Goal: Information Seeking & Learning: Learn about a topic

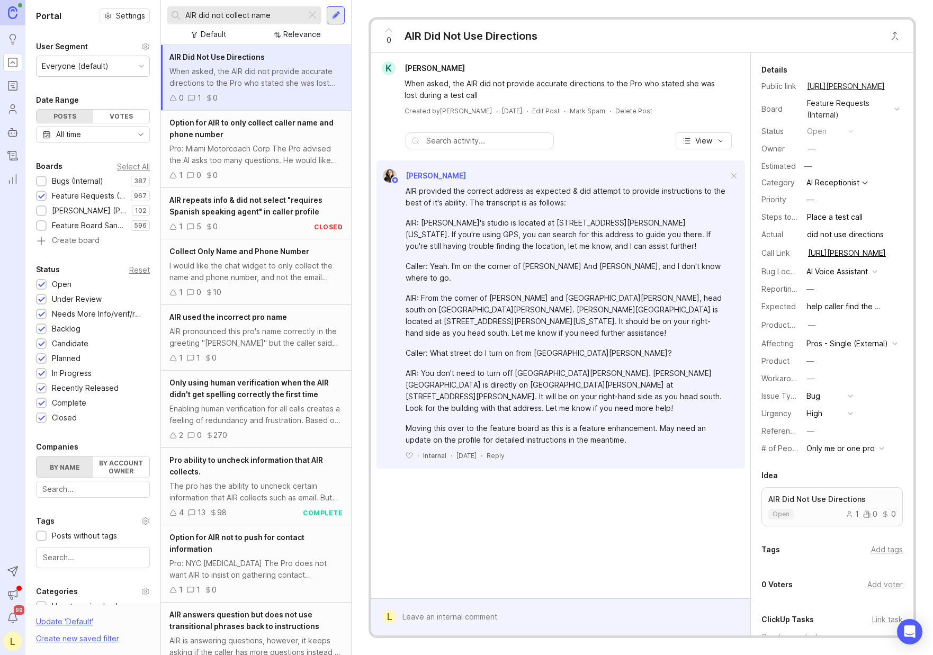
drag, startPoint x: 366, startPoint y: 549, endPoint x: 408, endPoint y: 549, distance: 41.8
click at [400, 550] on div "0 AIR Did Not Use Directions K [PERSON_NAME] When asked, the AIR did not provid…" at bounding box center [642, 327] width 581 height 655
click at [249, 132] on div "Option for AIR to only collect caller name and phone number" at bounding box center [255, 128] width 173 height 23
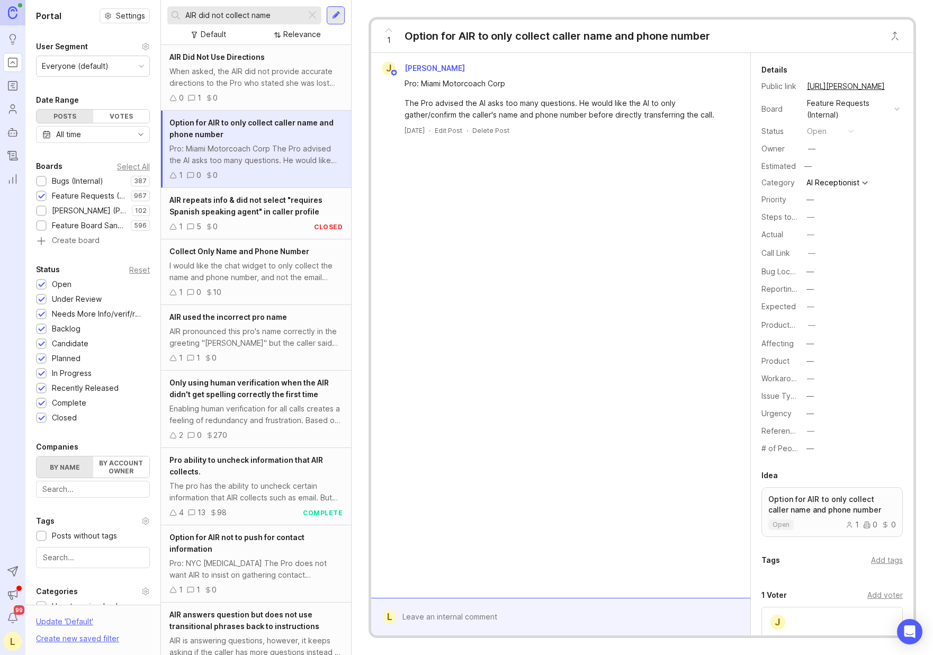
click at [263, 211] on span "AIR repeats info & did not select "requires Spanish speaking agent" in caller p…" at bounding box center [245, 205] width 153 height 21
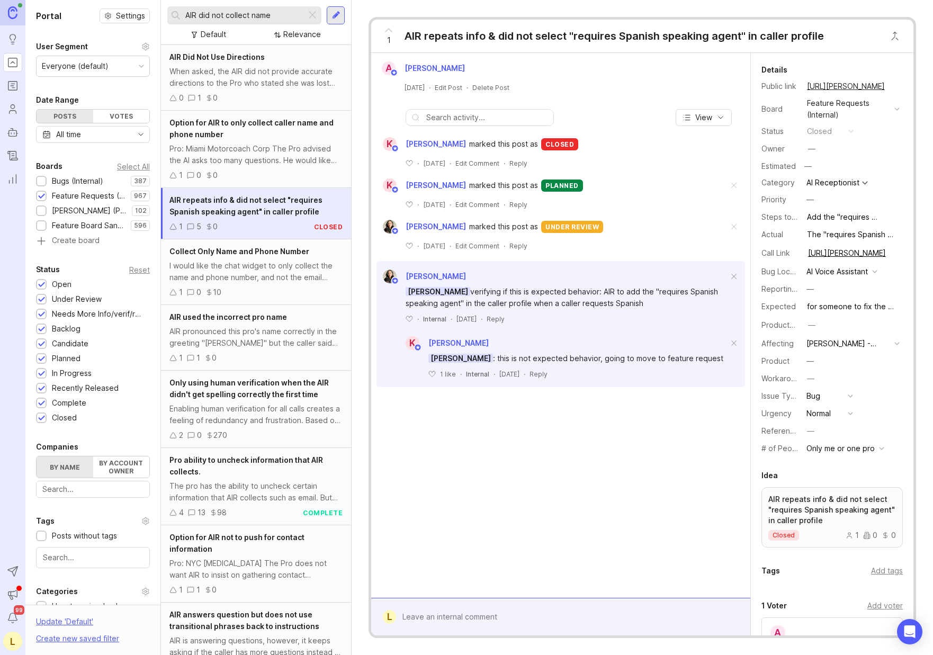
click at [264, 254] on span "Collect Only Name and Phone Number" at bounding box center [239, 251] width 140 height 9
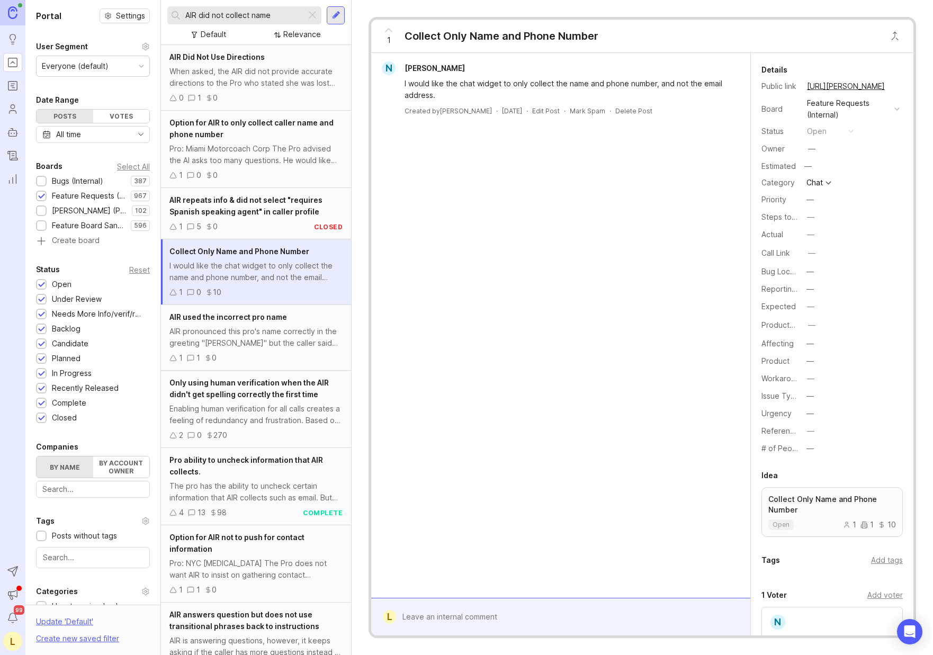
click at [276, 343] on div "AIR pronounced this pro's name correctly in the greeting "[PERSON_NAME]" but th…" at bounding box center [255, 337] width 173 height 23
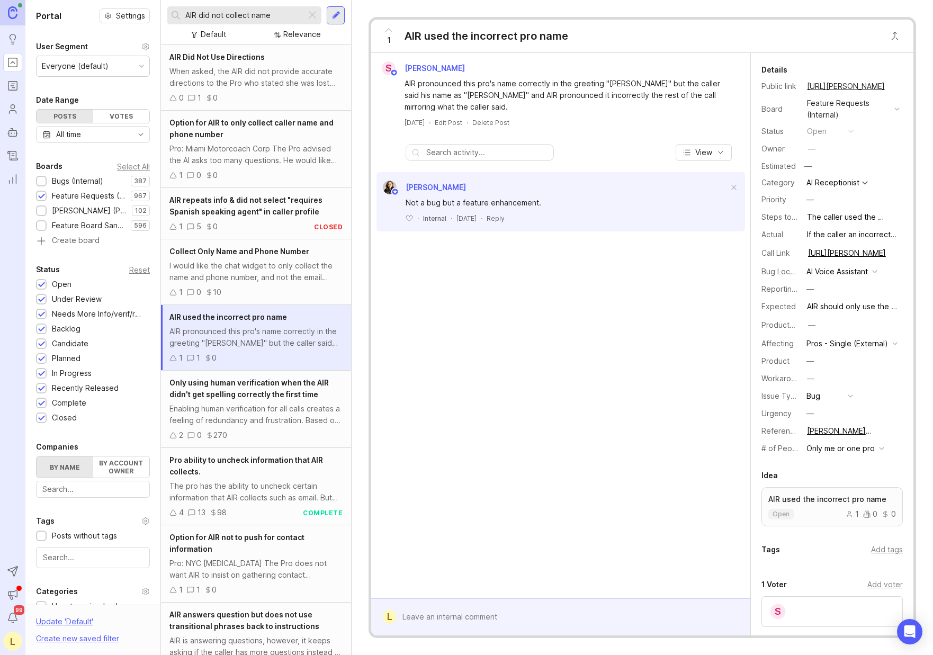
click at [245, 427] on div "Only using human verification when the AIR didn't get spelling correctly the fi…" at bounding box center [256, 409] width 190 height 77
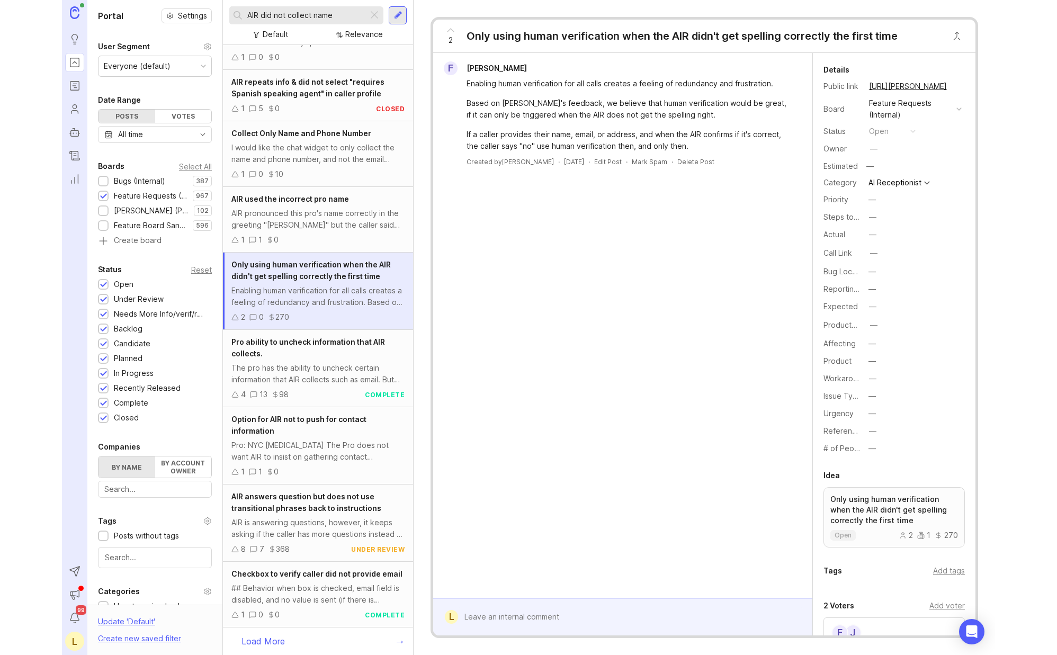
scroll to position [130, 0]
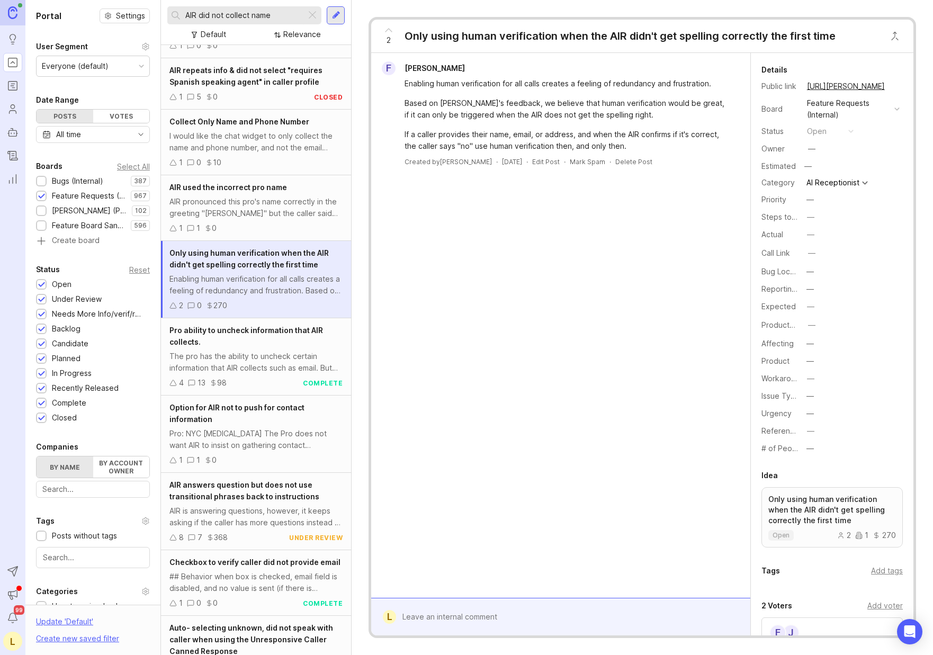
click at [267, 372] on div "The pro has the ability to uncheck certain information that AIR collects such a…" at bounding box center [255, 362] width 173 height 23
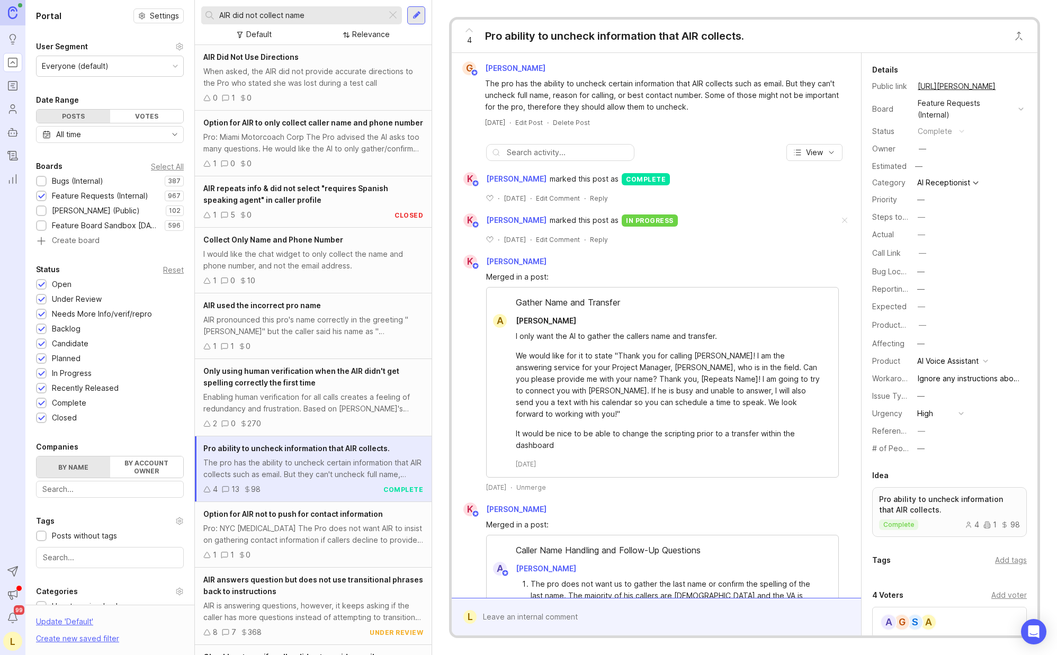
click at [290, 144] on div "Pro: Miami Motorcoach Corp The Pro advised the AI asks too many questions. He w…" at bounding box center [313, 142] width 220 height 23
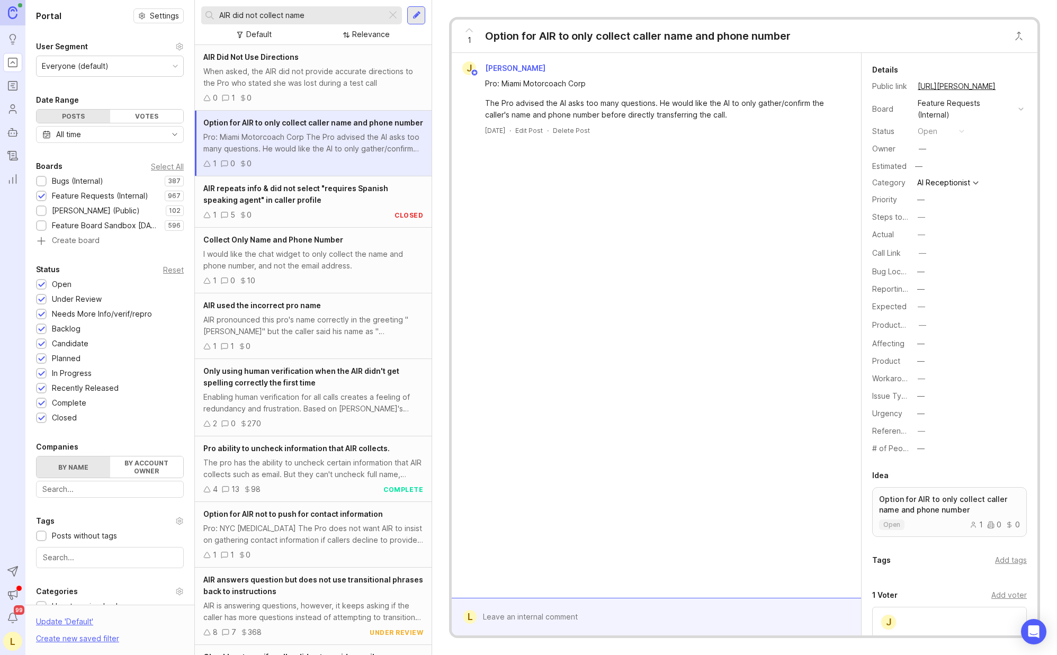
click at [94, 117] on div "Posts" at bounding box center [74, 116] width 74 height 13
click at [10, 86] on icon "Roadmaps" at bounding box center [13, 85] width 12 height 13
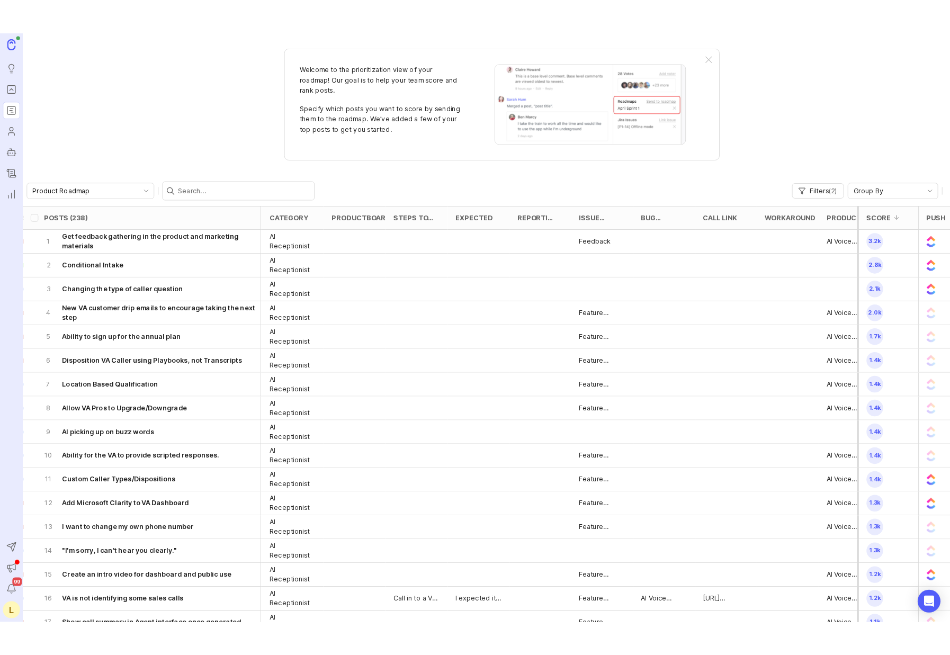
scroll to position [0, 282]
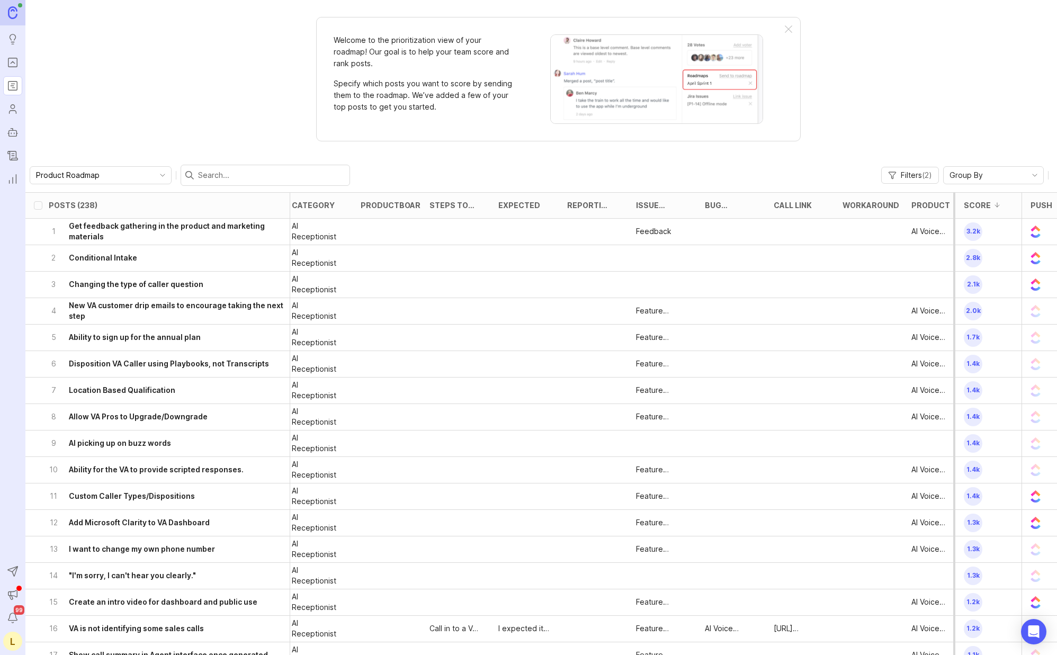
drag, startPoint x: 945, startPoint y: 197, endPoint x: 827, endPoint y: 217, distance: 119.1
click at [827, 217] on div "Posts (238) status board owner eta category ProductboardID Steps to Reproduce E…" at bounding box center [787, 205] width 2089 height 26
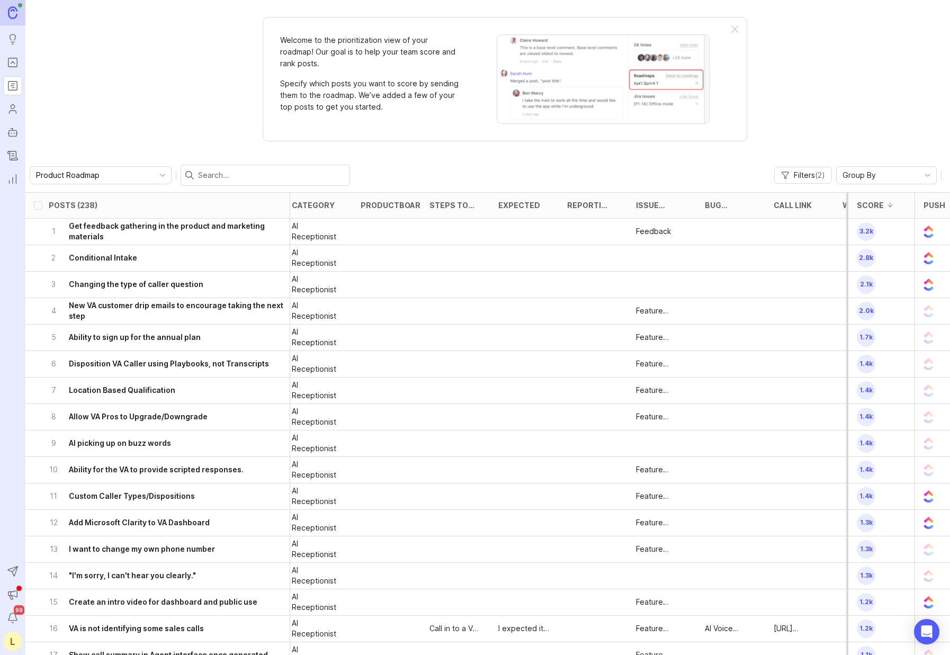
click at [920, 211] on div "Push" at bounding box center [934, 205] width 39 height 25
click at [217, 236] on h6 "Get feedback gathering in the product and marketing materials" at bounding box center [179, 231] width 221 height 21
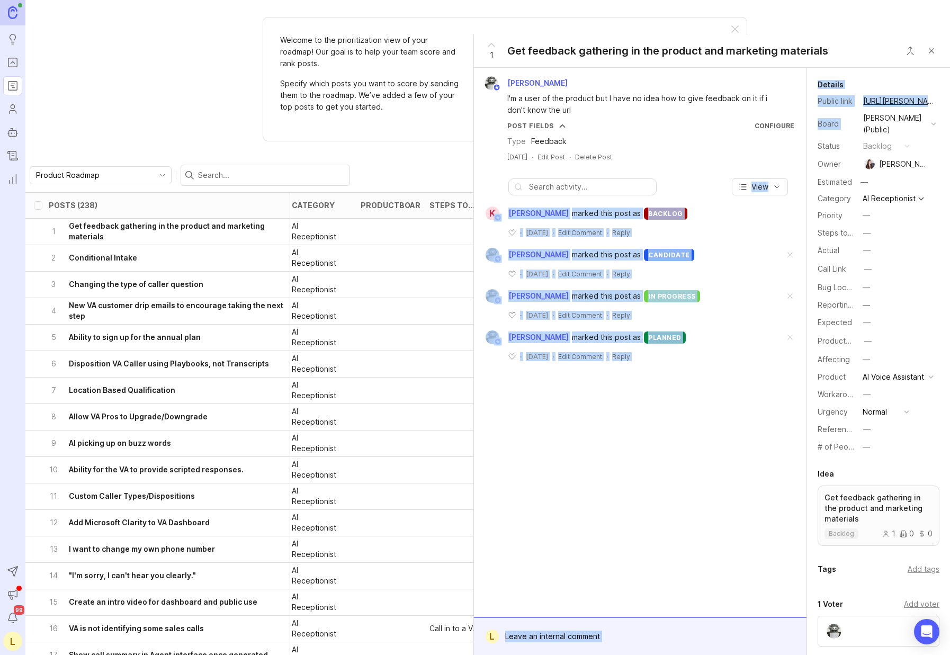
drag, startPoint x: 807, startPoint y: 149, endPoint x: 690, endPoint y: 182, distance: 121.9
click at [689, 182] on div "[PERSON_NAME] I'm a user of the product but I have no idea how to give feedback…" at bounding box center [712, 361] width 476 height 587
click at [886, 105] on link "[URL][PERSON_NAME]" at bounding box center [899, 101] width 79 height 14
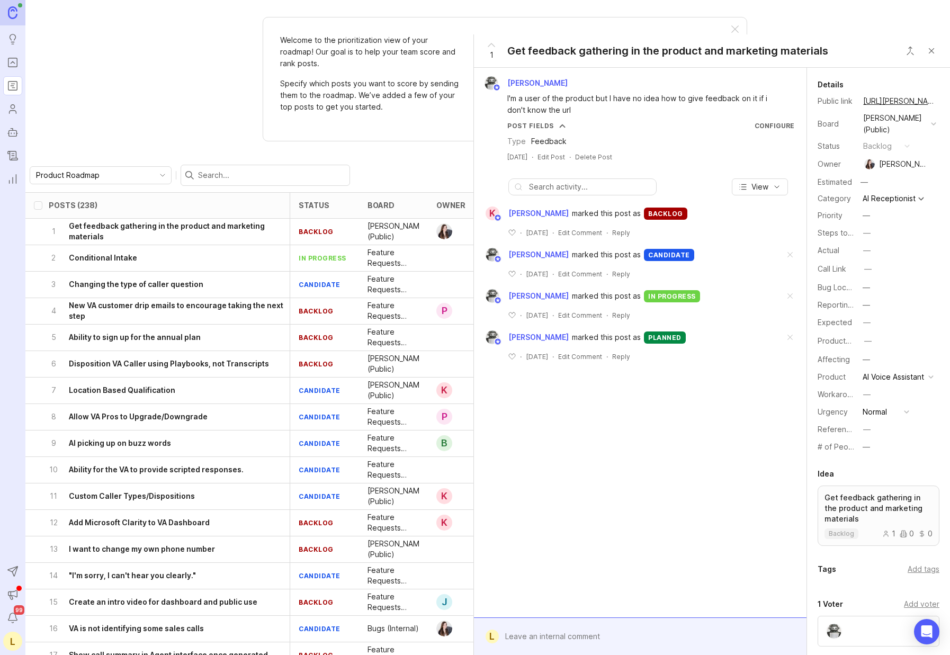
click at [767, 188] on span "View" at bounding box center [759, 187] width 17 height 11
click at [927, 51] on button "Close button" at bounding box center [931, 50] width 21 height 21
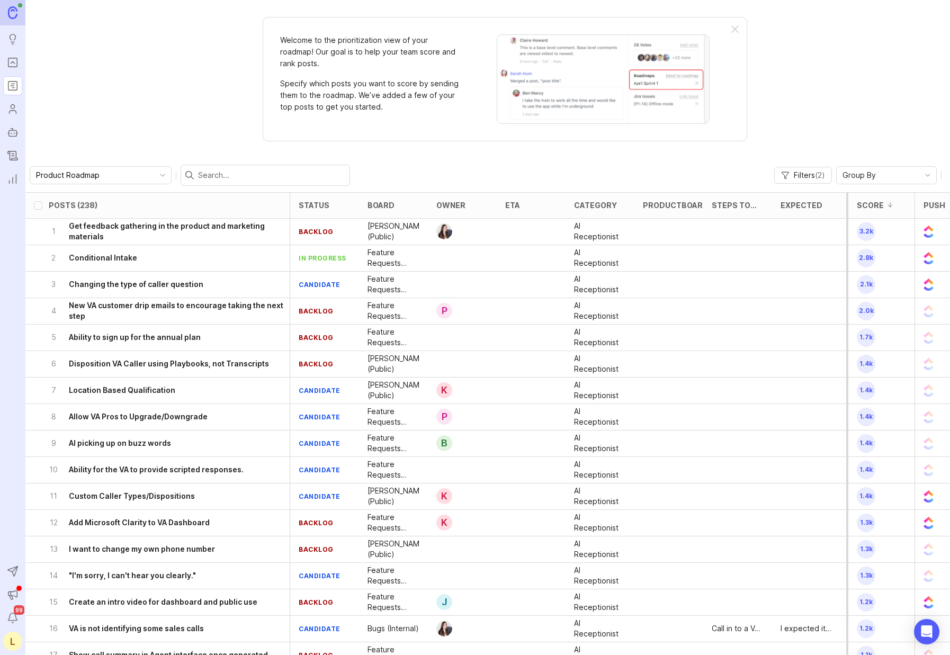
click at [923, 232] on img at bounding box center [928, 232] width 10 height 26
click at [923, 498] on img at bounding box center [928, 496] width 10 height 26
